Goal: Information Seeking & Learning: Learn about a topic

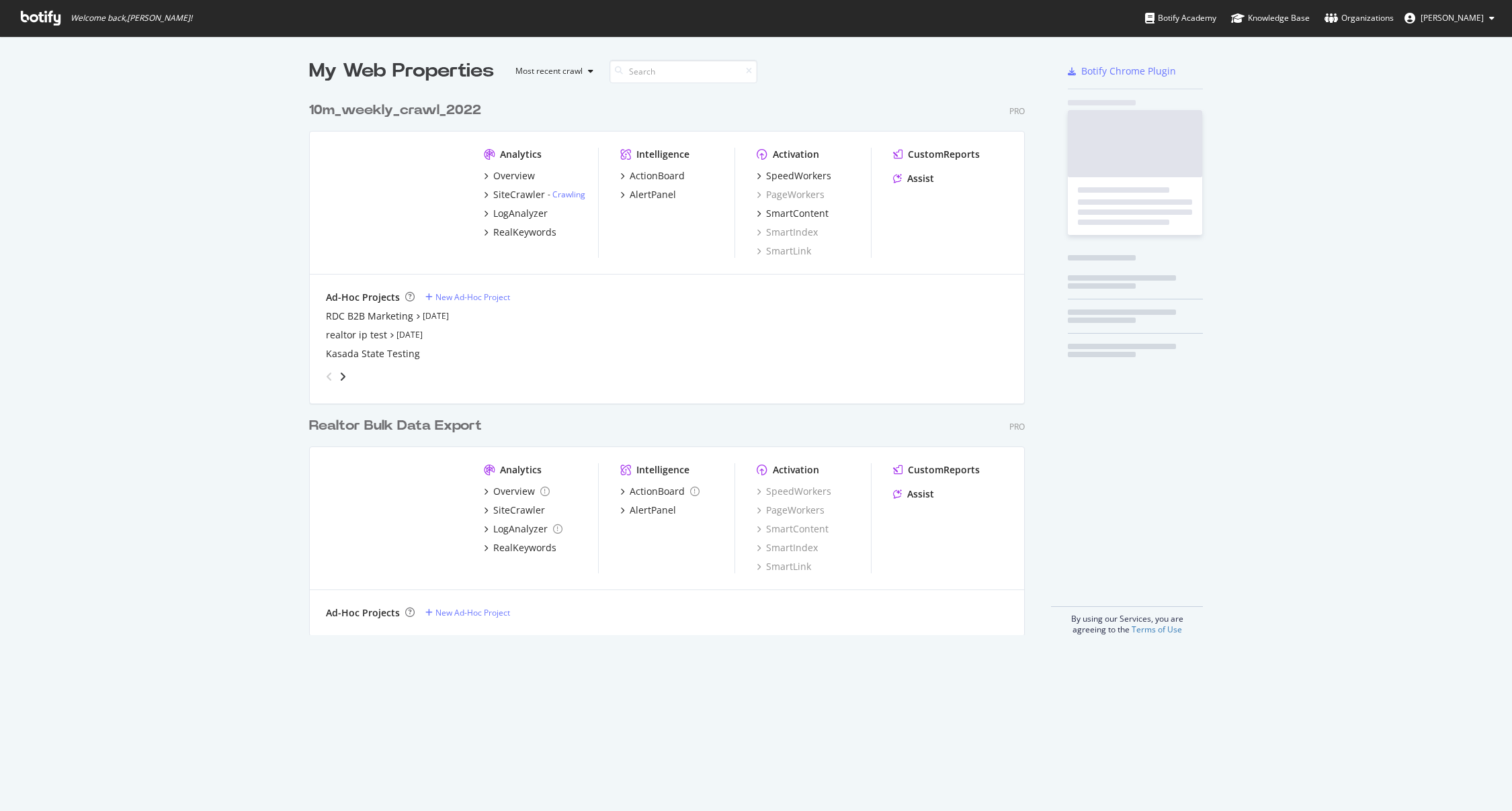
scroll to position [802, 1491]
click at [791, 20] on div "Welcome back, [PERSON_NAME] ! Botify Academy Knowledge Base Organizations [PERS…" at bounding box center [756, 18] width 1512 height 36
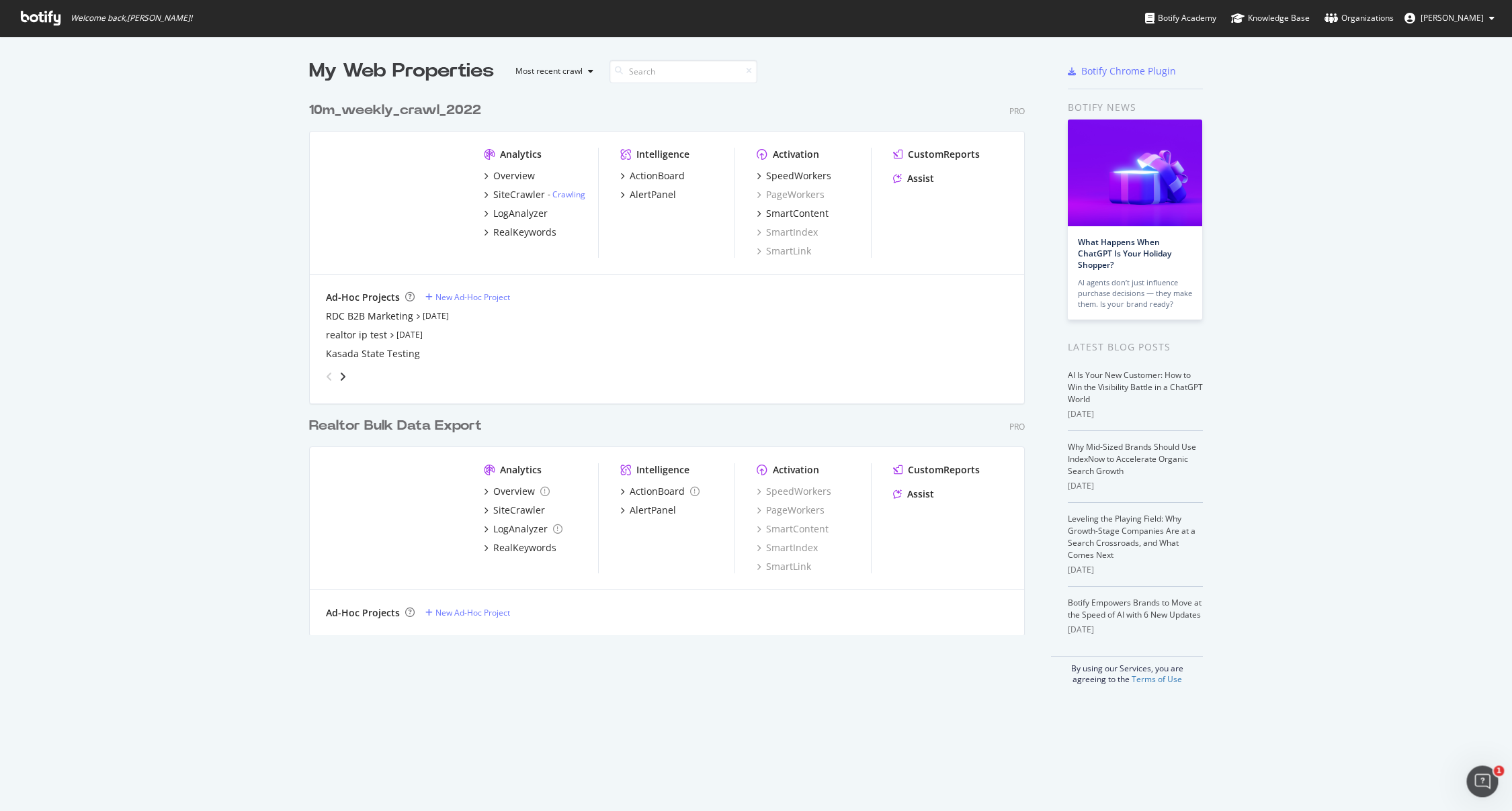
scroll to position [0, 0]
click at [519, 486] on div "Overview" at bounding box center [514, 491] width 42 height 13
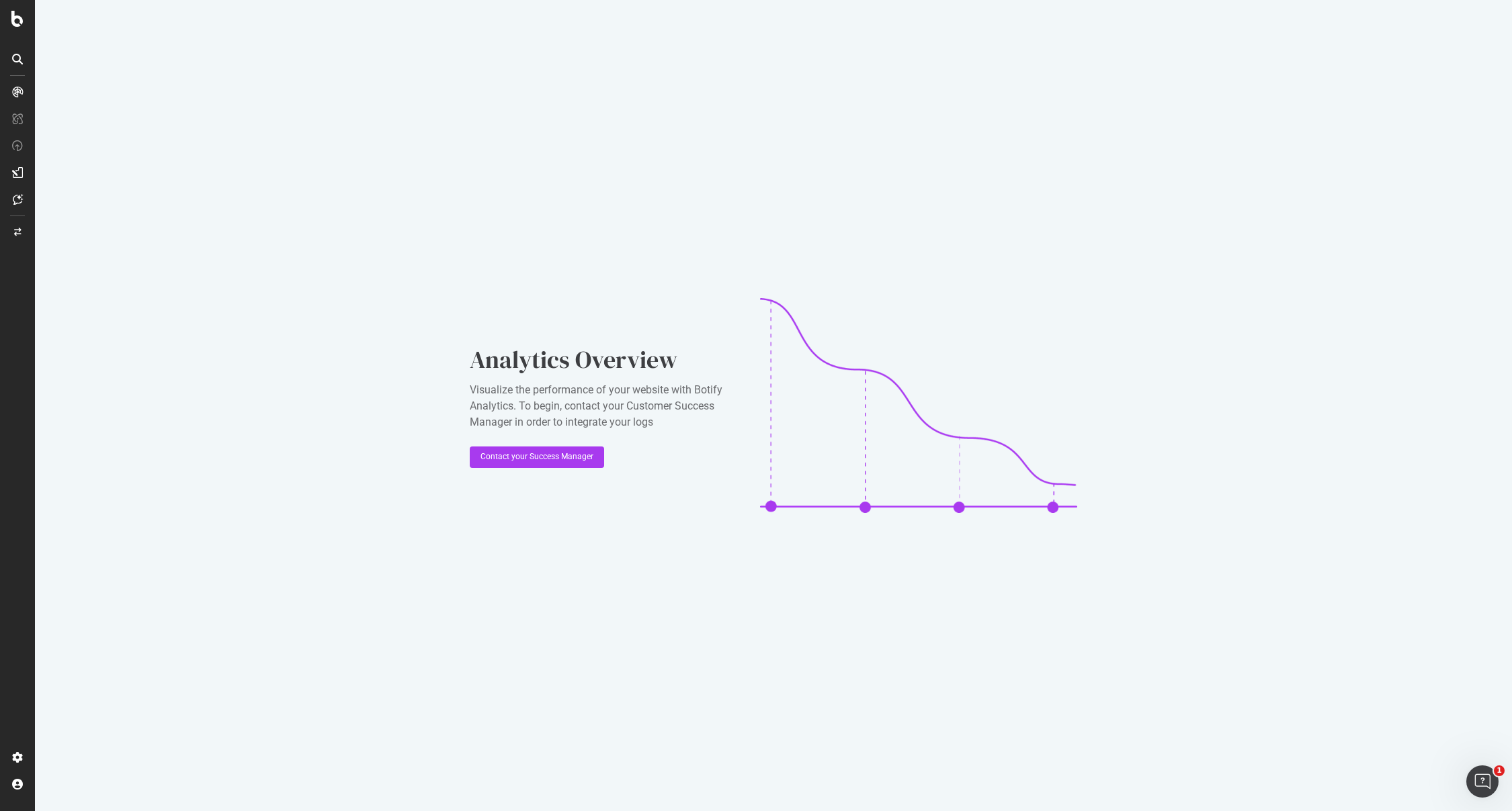
click at [16, 175] on icon at bounding box center [17, 172] width 10 height 10
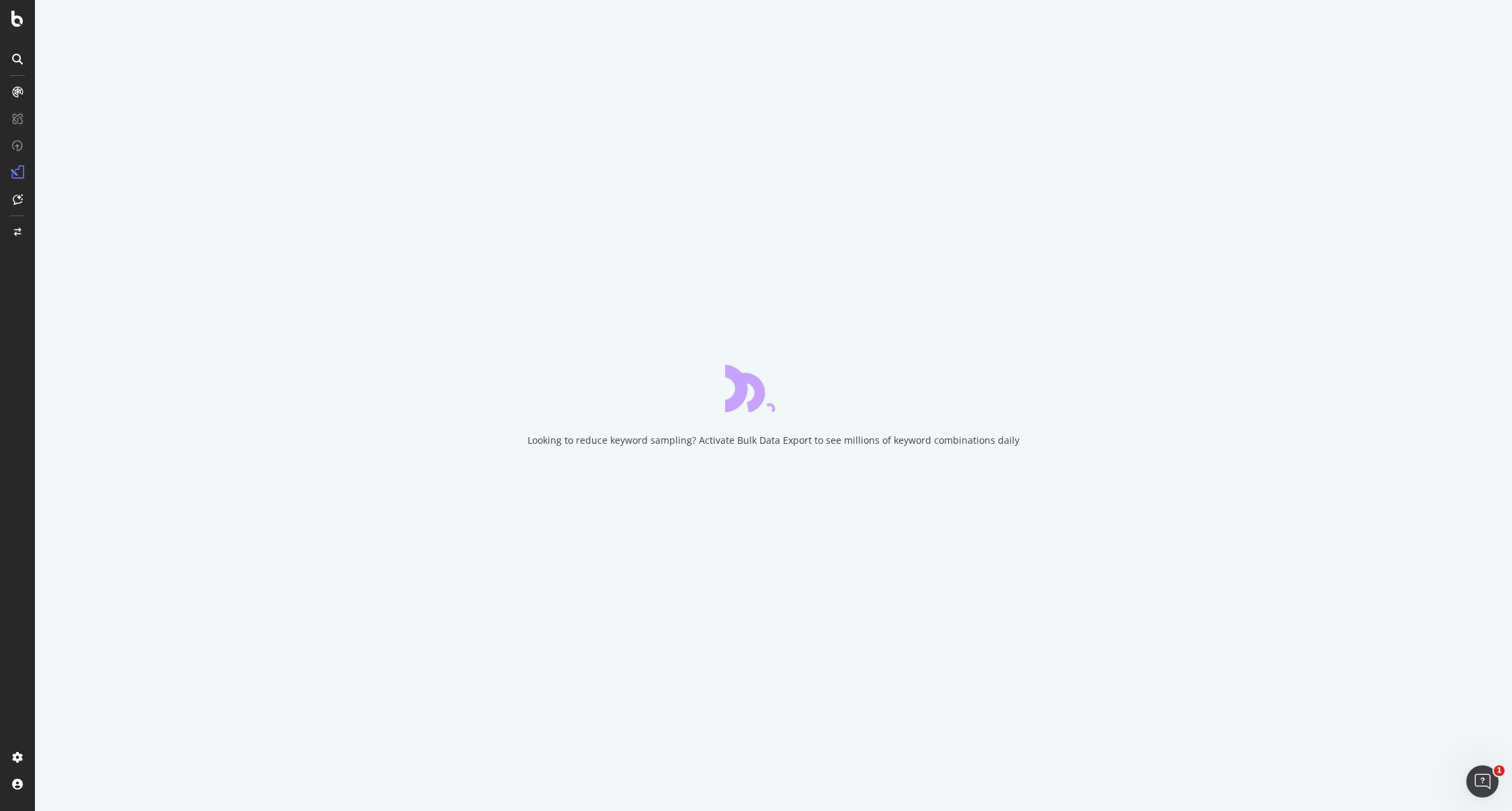
click at [807, 230] on div "Looking to reduce keyword sampling? Activate Bulk Data Export to see millions o…" at bounding box center [774, 405] width 1477 height 811
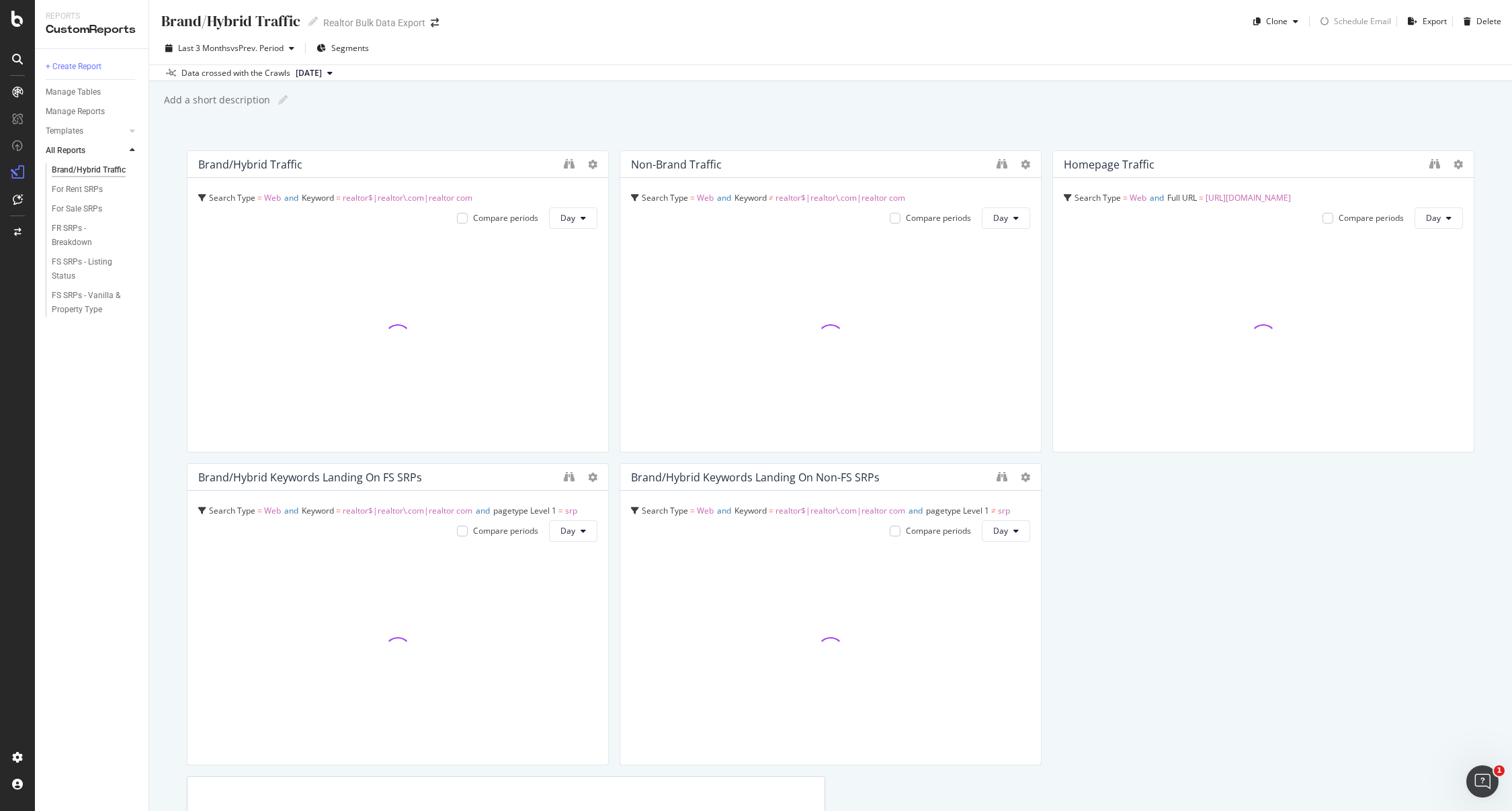
click at [898, 124] on div "Brand/Hybrid Traffic Brand/Hybrid Traffic Realtor Bulk Data Export Clone Schedu…" at bounding box center [830, 405] width 1362 height 811
click at [921, 106] on div "Add a short description Add a short description" at bounding box center [837, 99] width 1349 height 20
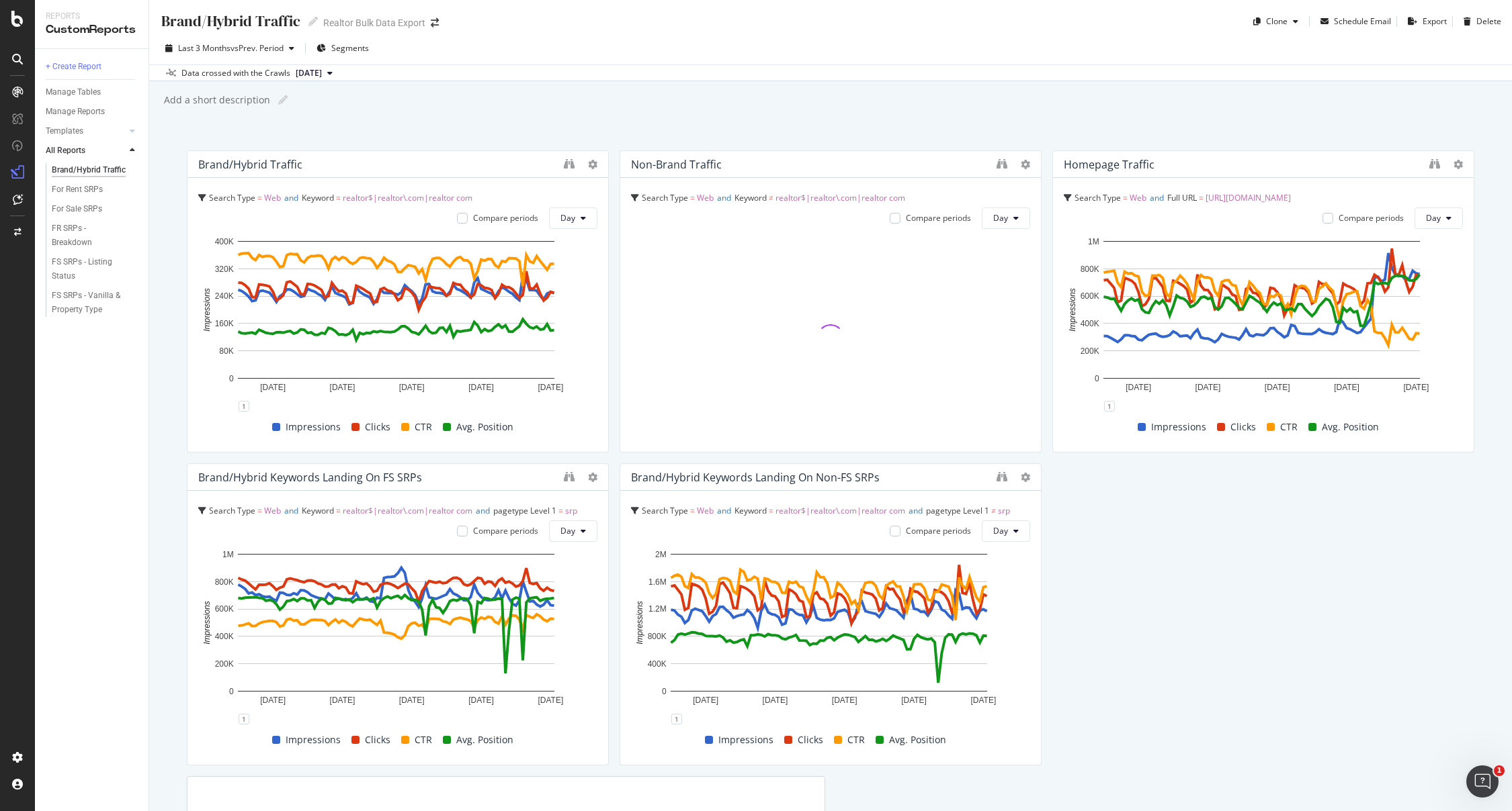
click at [927, 105] on div "Add a short description Add a short description" at bounding box center [837, 99] width 1349 height 20
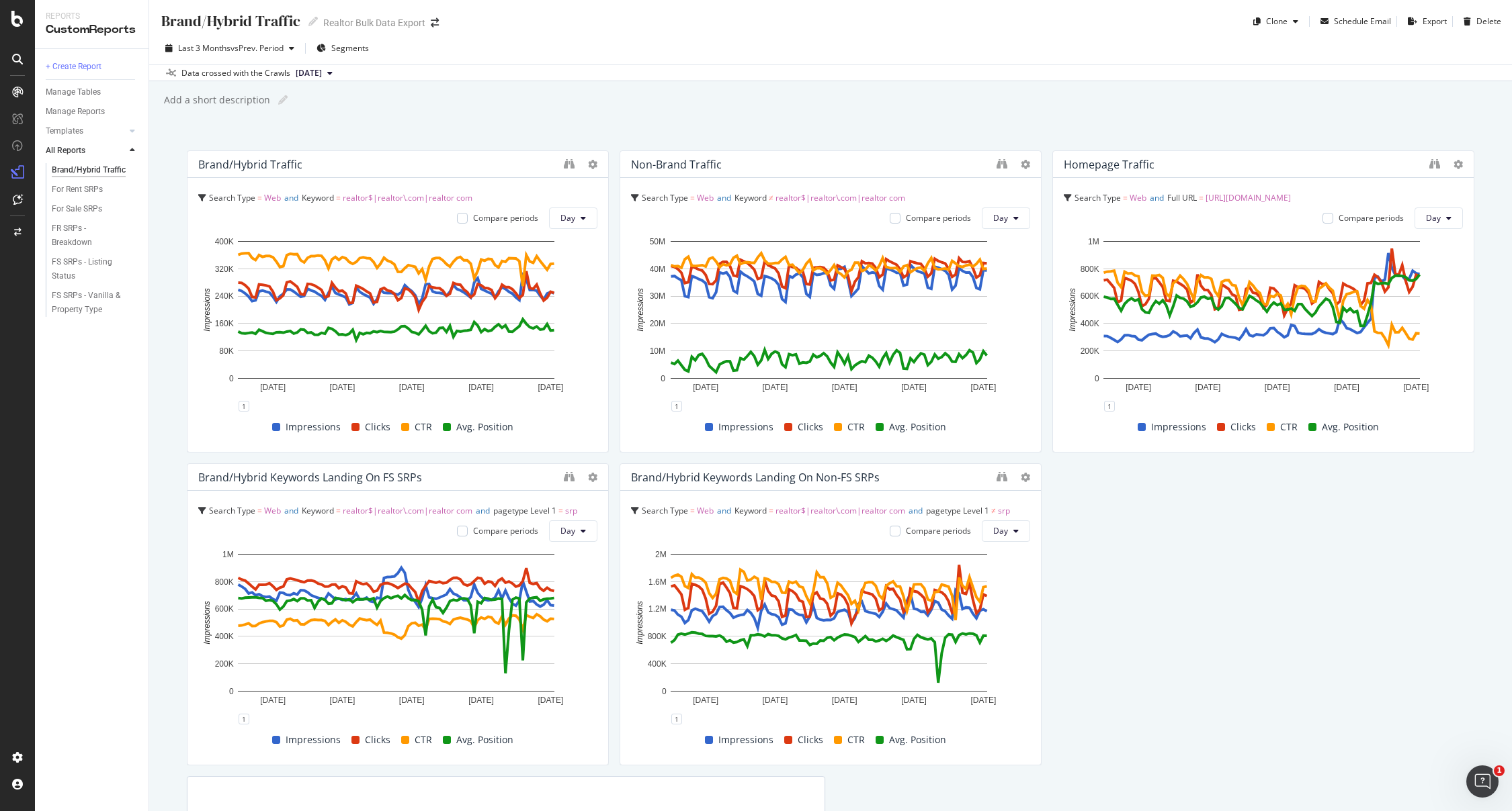
scroll to position [3, 0]
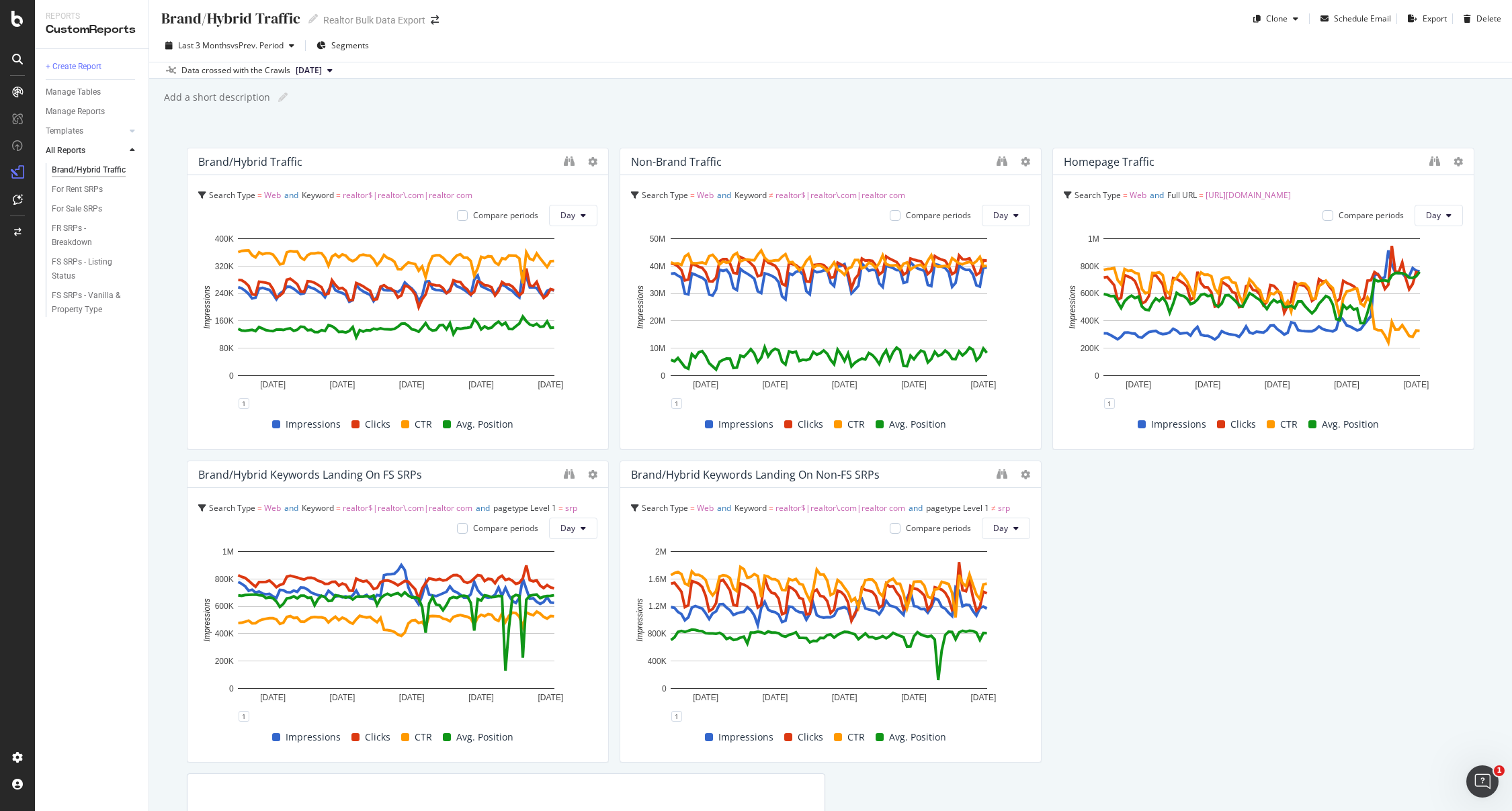
click at [737, 115] on div "Brand/Hybrid Traffic Brand/Hybrid Traffic Realtor Bulk Data Export Clone Schedu…" at bounding box center [830, 405] width 1362 height 811
click at [68, 212] on div "For Sale SRPs" at bounding box center [77, 209] width 50 height 14
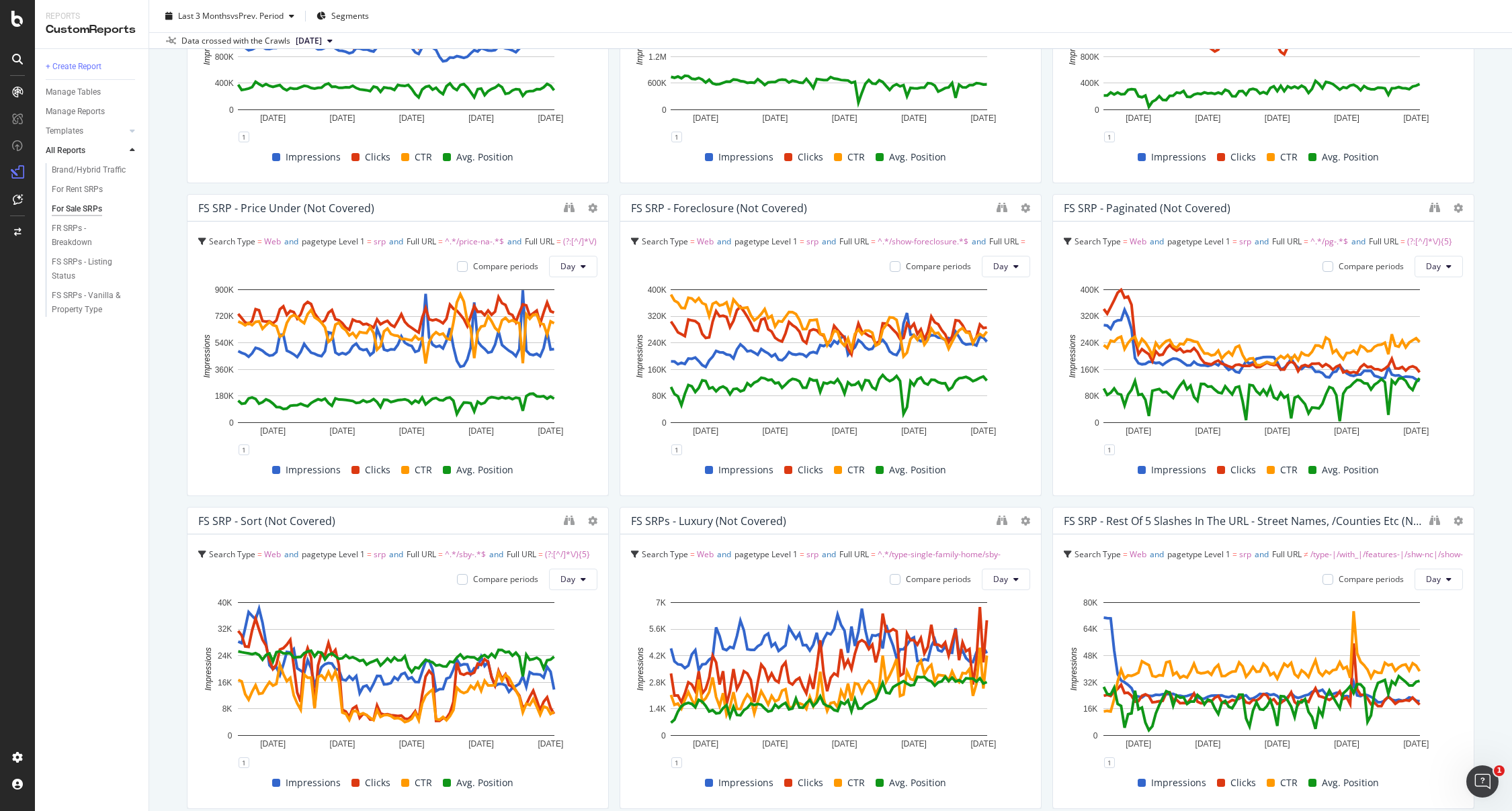
scroll to position [1146, 0]
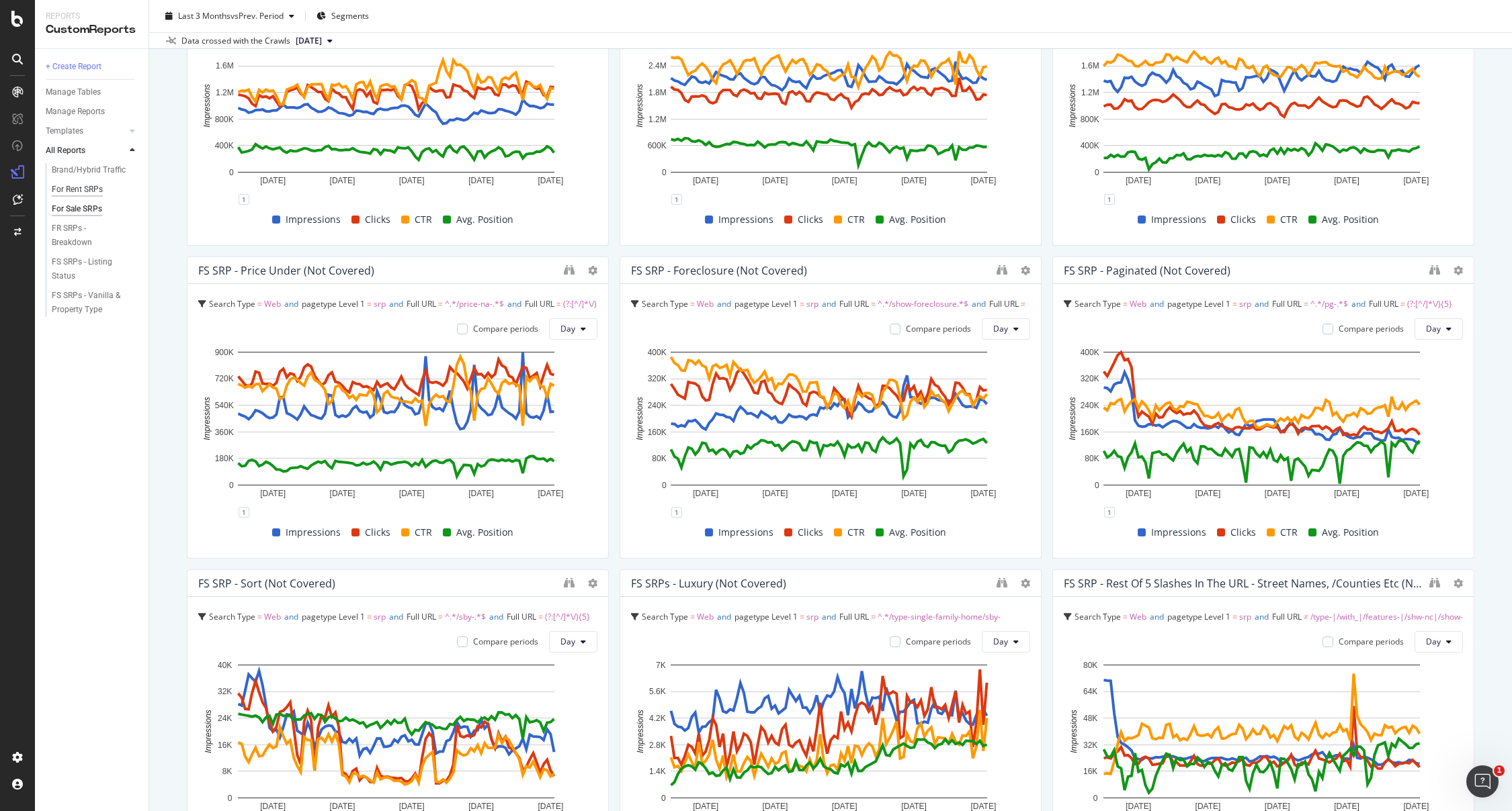
click at [76, 184] on div "For Rent SRPs" at bounding box center [78, 189] width 51 height 14
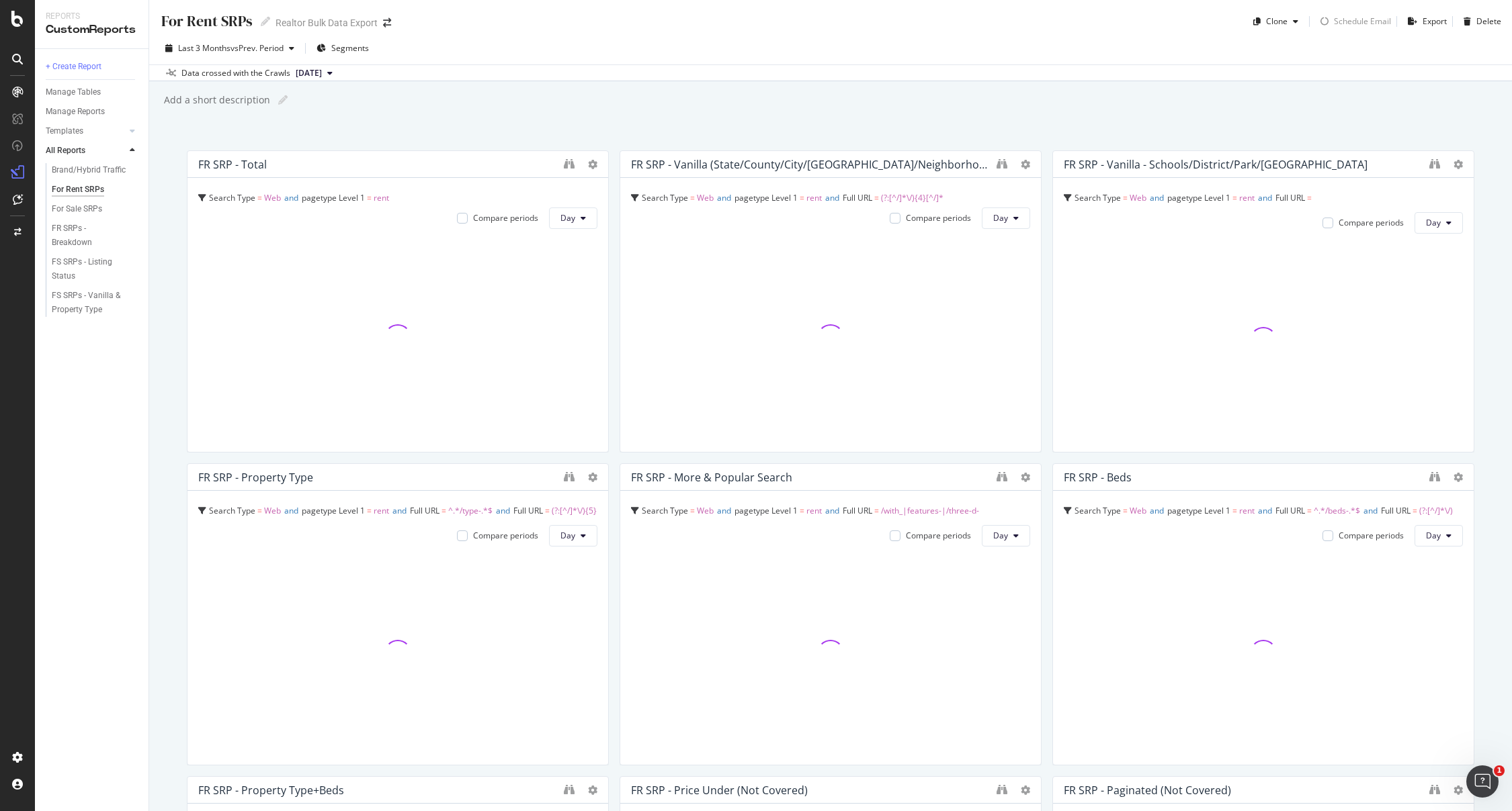
click at [1133, 41] on div "Last 3 Months vs Prev. Period Segments" at bounding box center [830, 51] width 1362 height 26
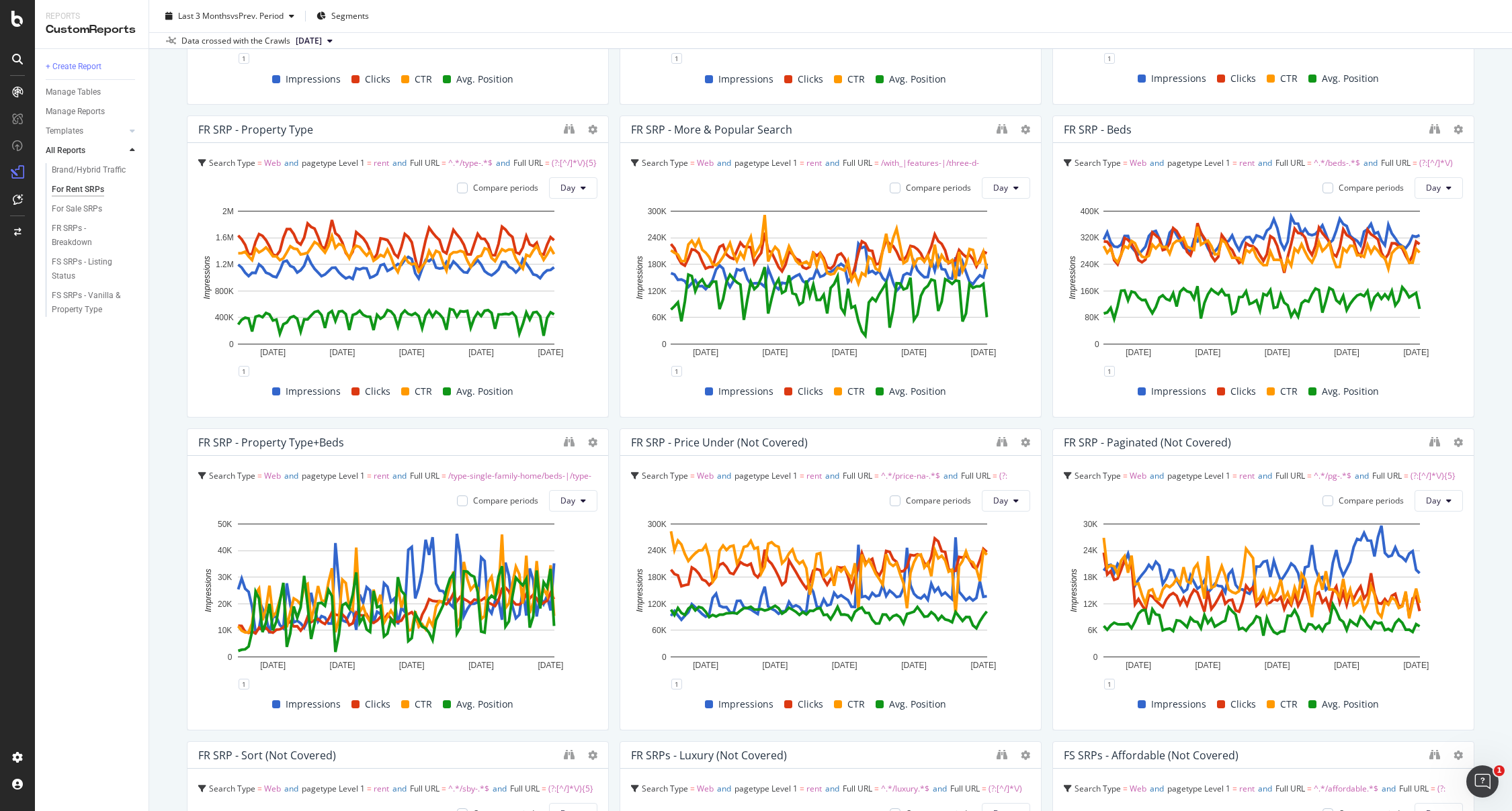
scroll to position [348, 0]
click at [1472, 270] on div "For Rent SRPs For Rent SRPs Realtor Bulk Data Export Clone Schedule Email Expor…" at bounding box center [830, 405] width 1362 height 811
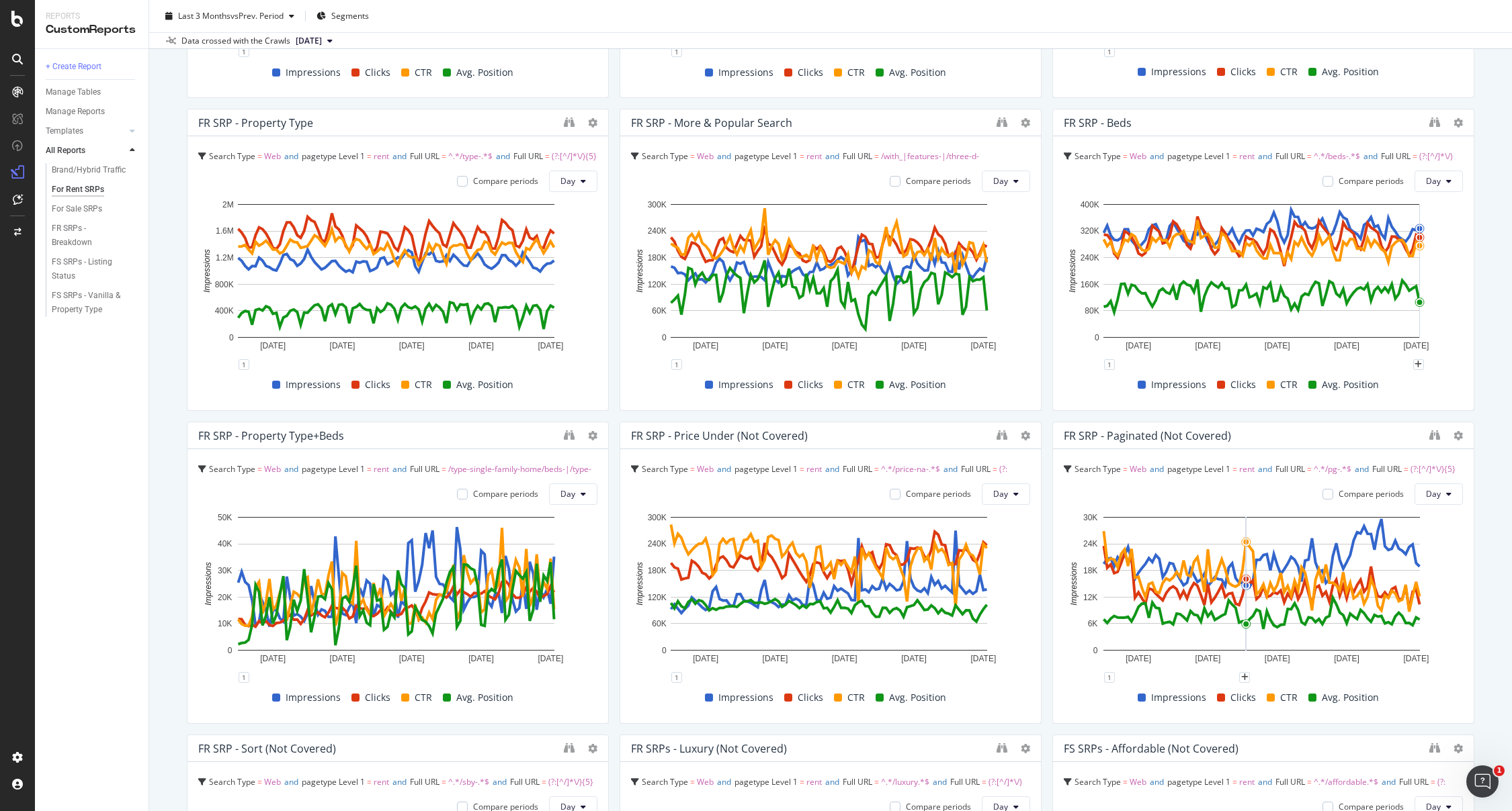
scroll to position [0, 0]
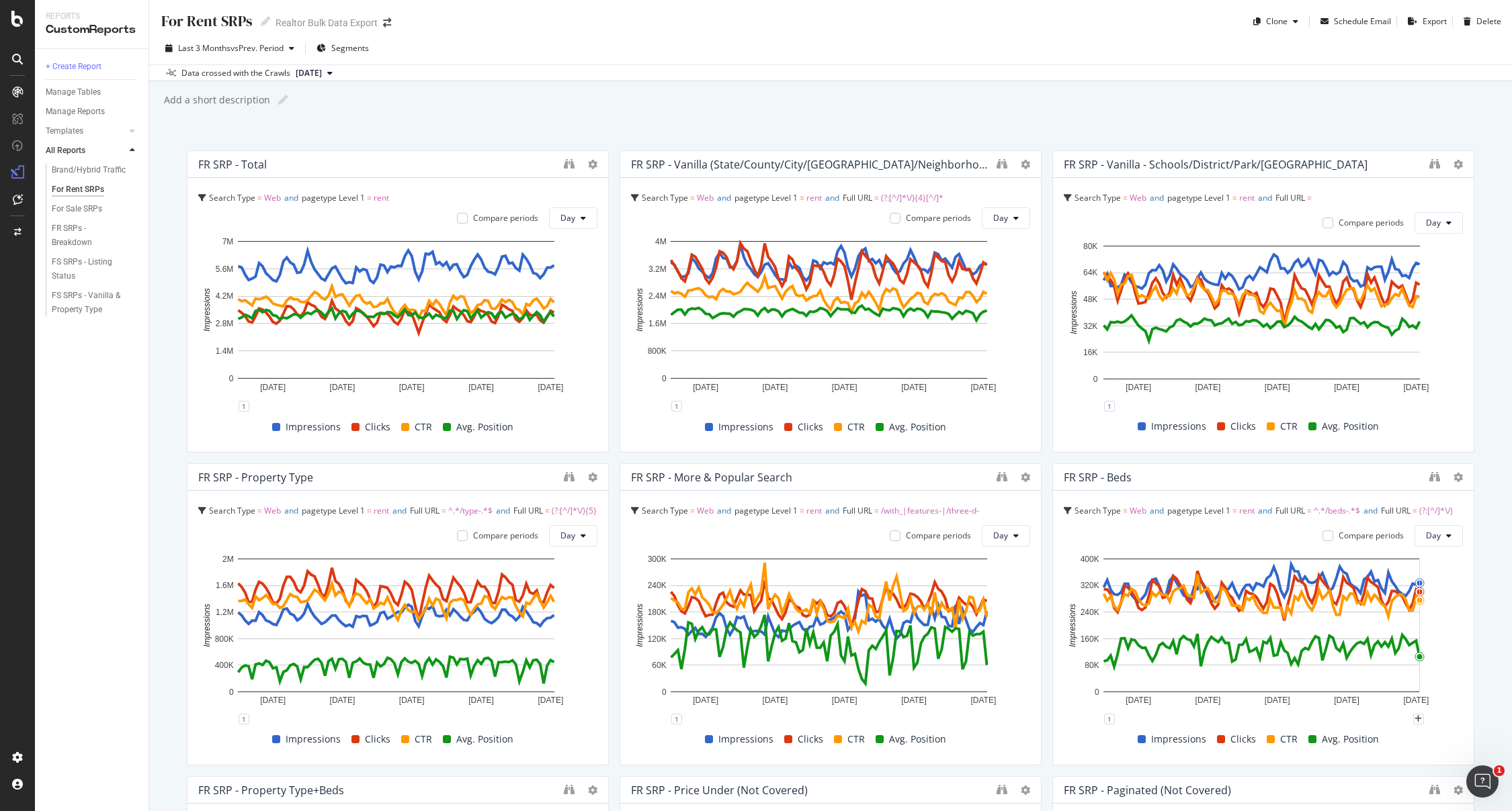
click at [876, 109] on div "Add a short description Add a short description" at bounding box center [837, 99] width 1349 height 20
click at [73, 226] on div "FR SRPs - Breakdown" at bounding box center [89, 236] width 75 height 28
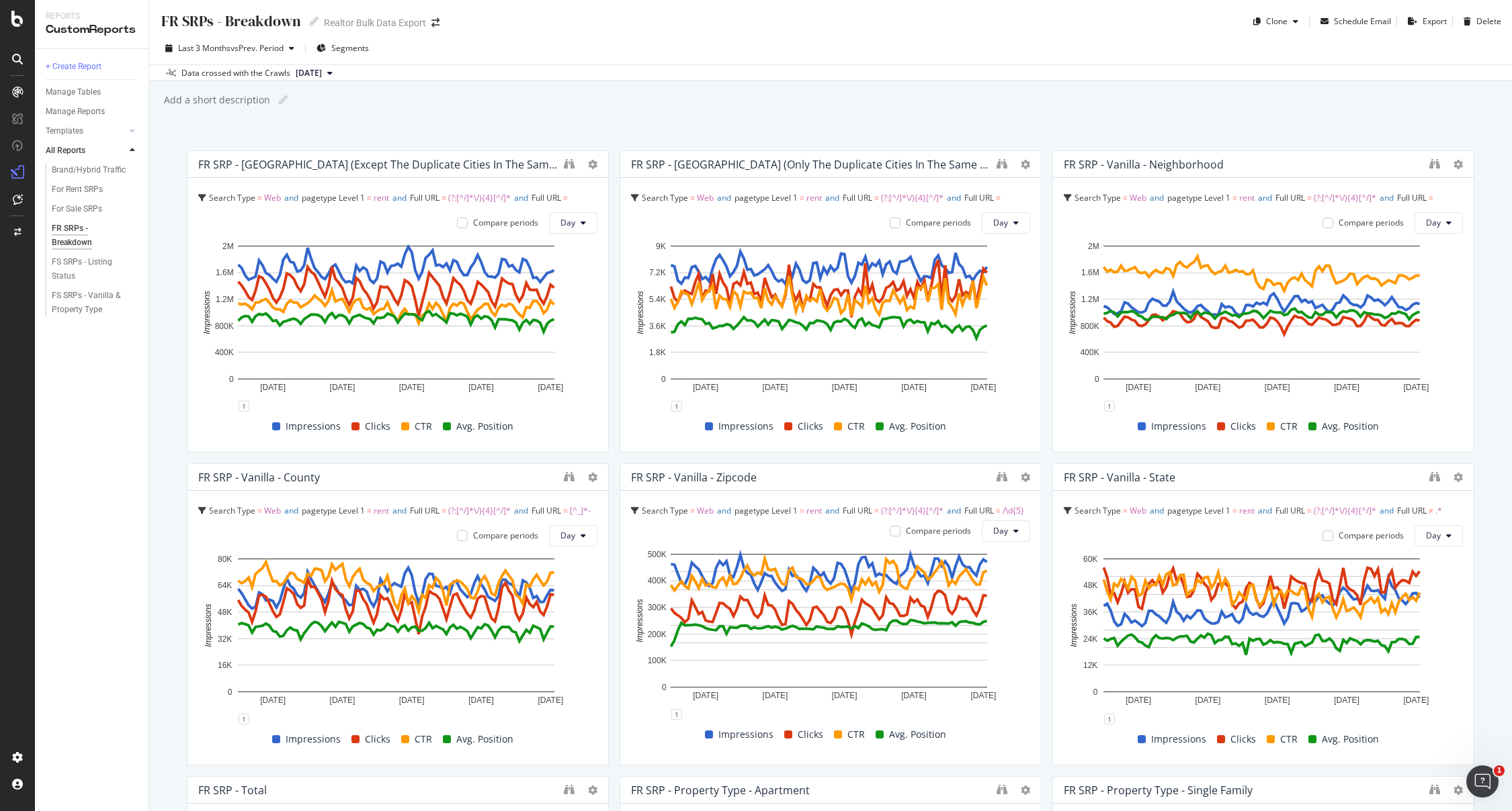
drag, startPoint x: 189, startPoint y: 225, endPoint x: 29, endPoint y: 96, distance: 205.5
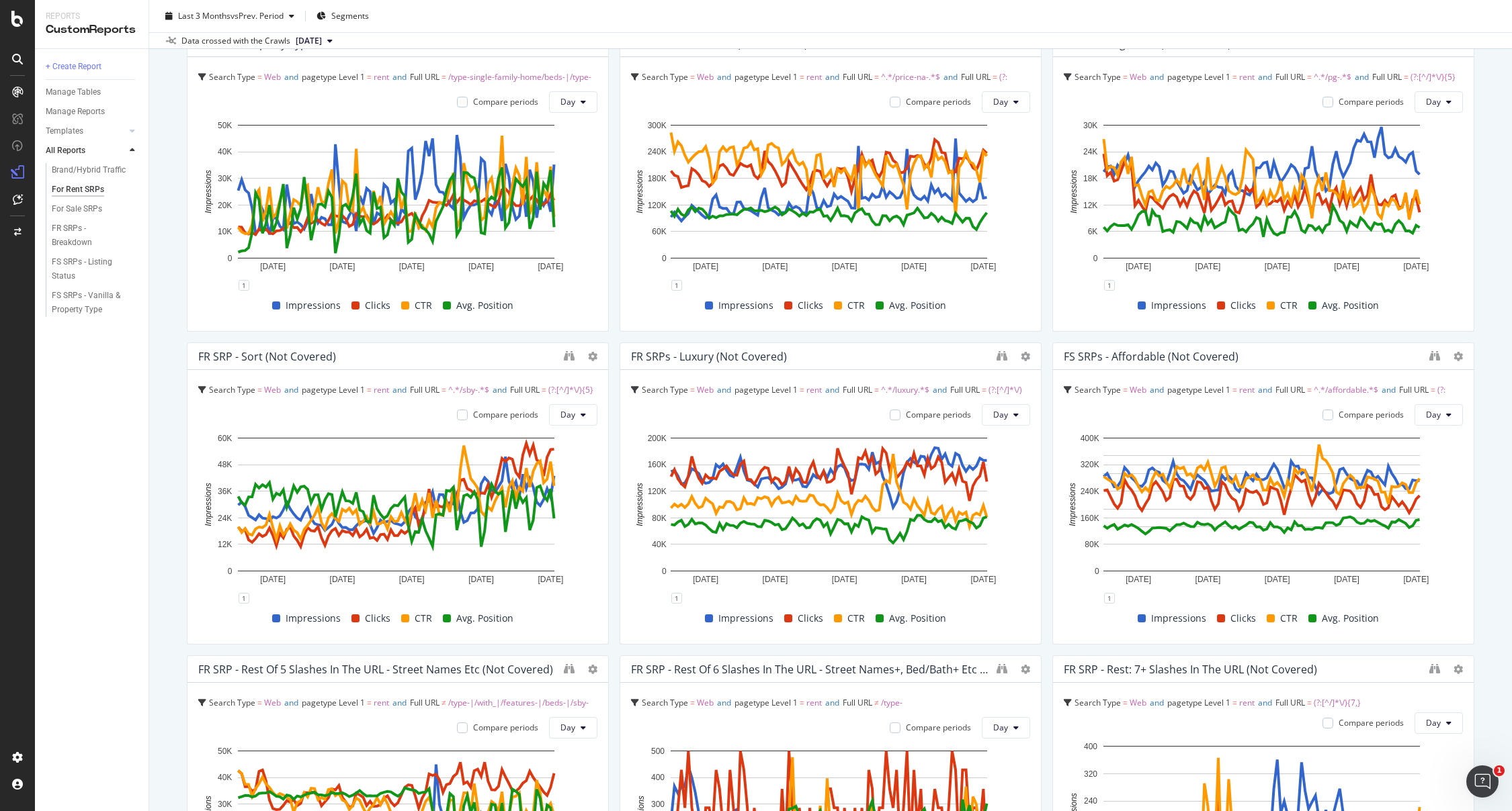
scroll to position [748, 0]
click at [1468, 386] on div "For Rent SRPs For Rent SRPs Realtor Bulk Data Export Clone Schedule Email Expor…" at bounding box center [830, 405] width 1362 height 811
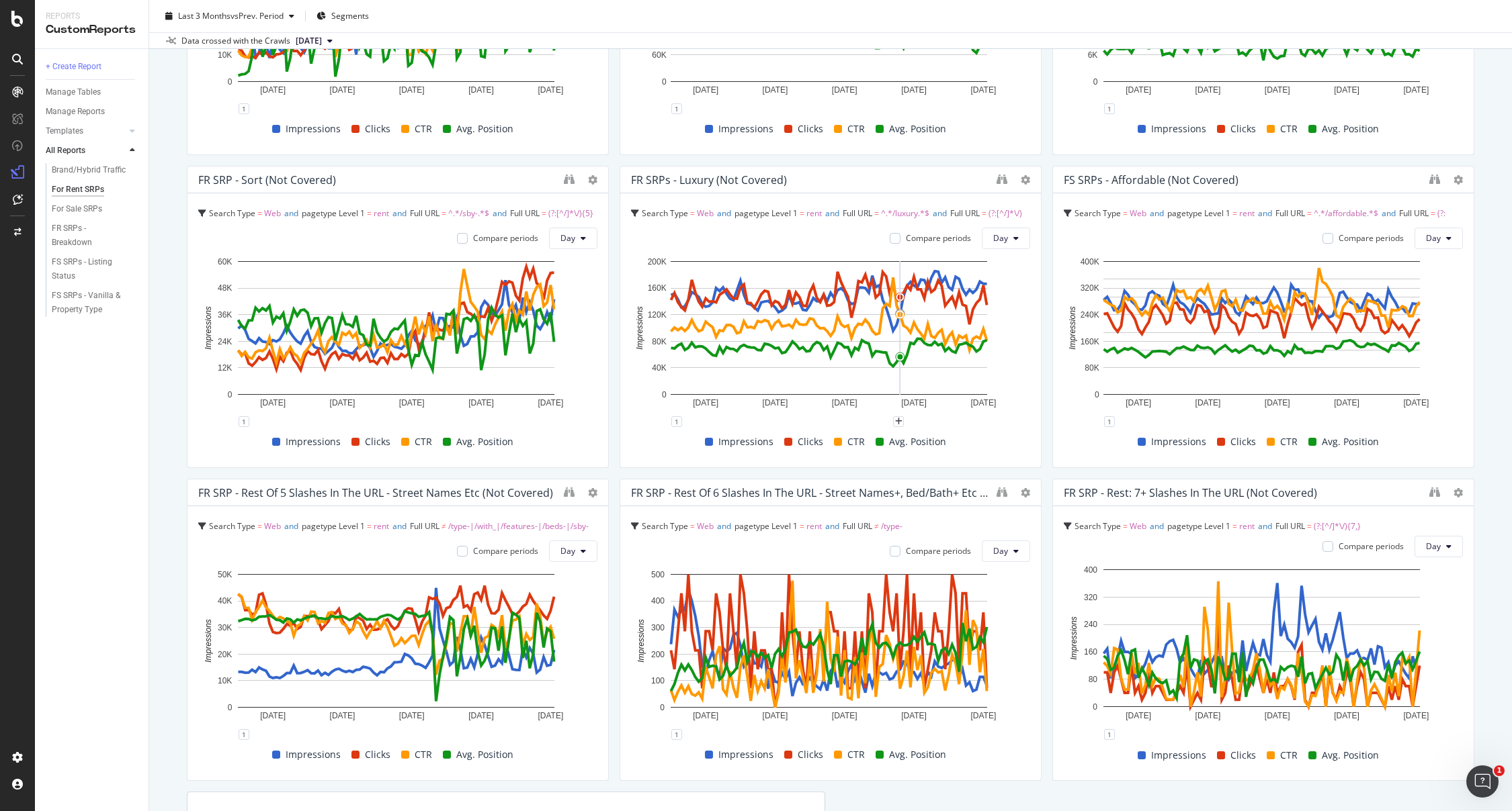
scroll to position [930, 0]
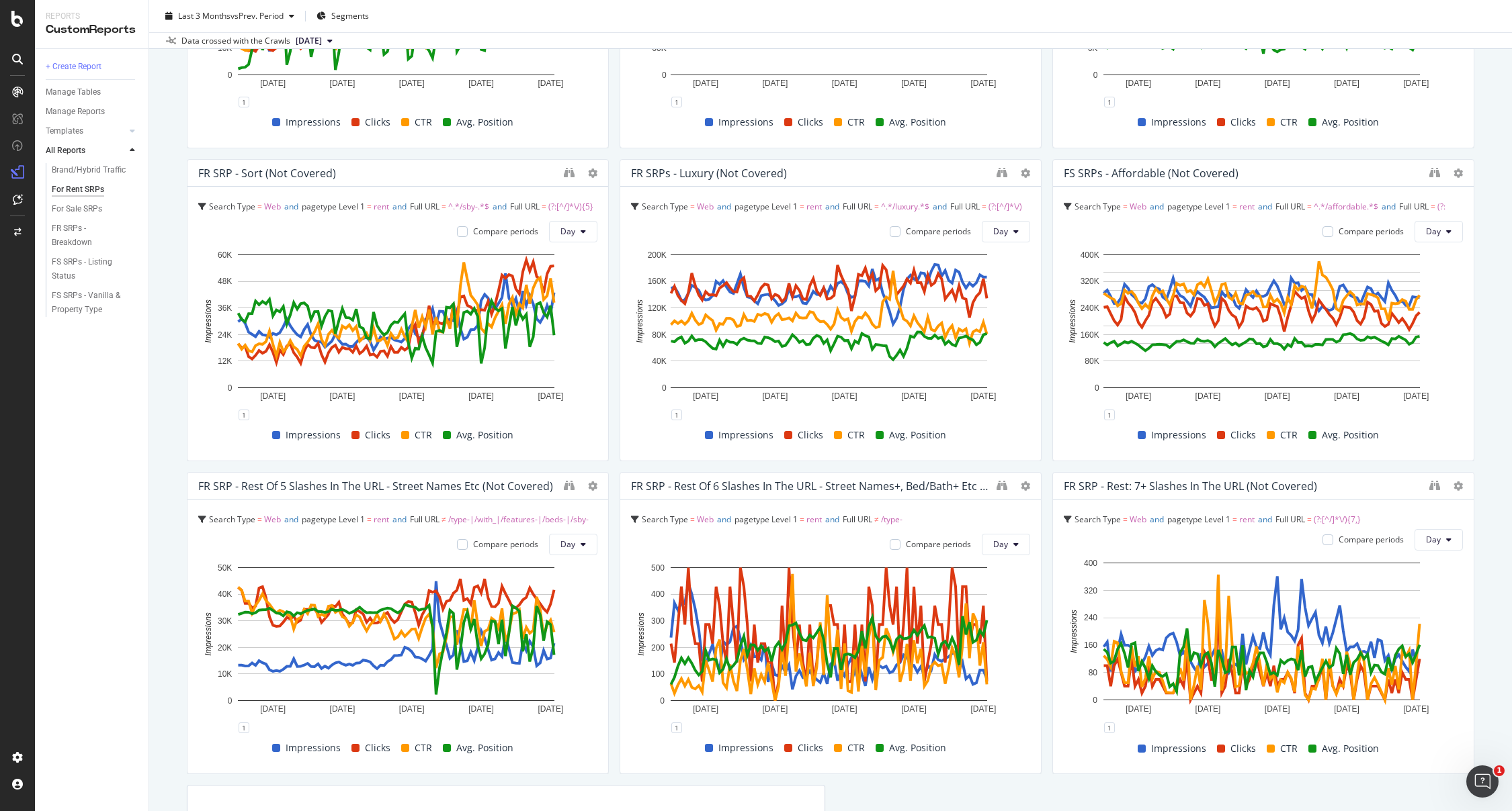
click at [1480, 361] on div "For Rent SRPs For Rent SRPs Realtor Bulk Data Export Clone Schedule Email Expor…" at bounding box center [830, 405] width 1362 height 811
